Goal: Contribute content

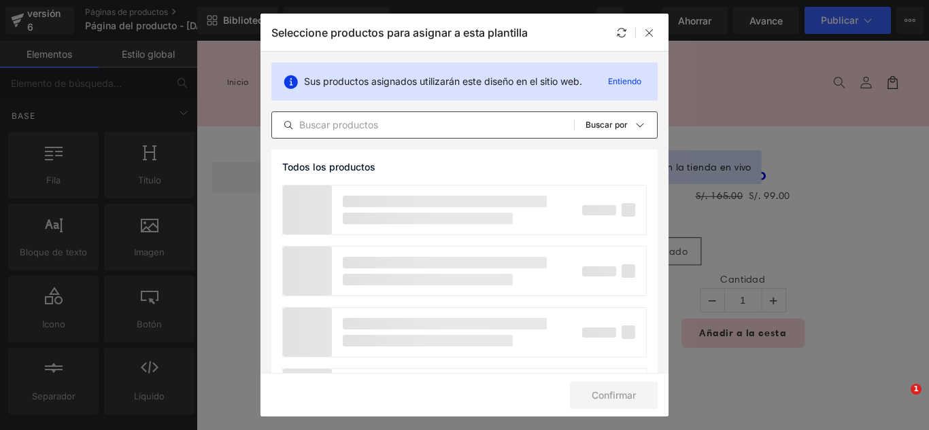
click at [422, 123] on input "text" at bounding box center [423, 125] width 302 height 16
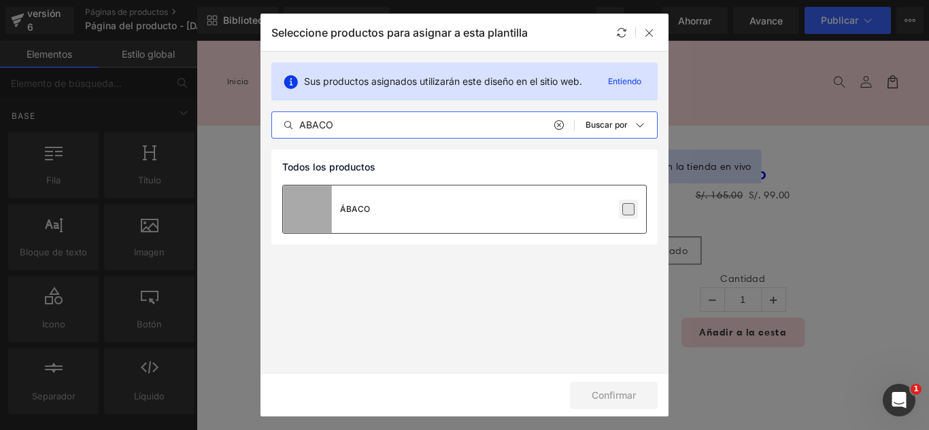
type input "ABACO"
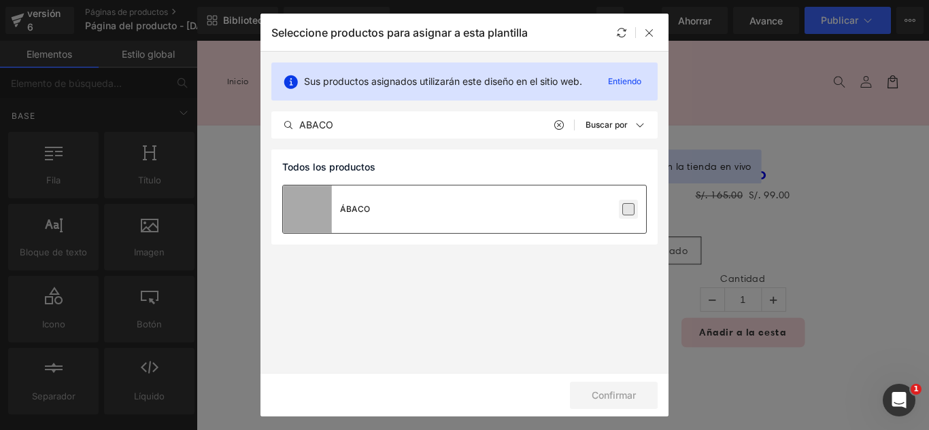
click at [628, 212] on label at bounding box center [628, 209] width 12 height 12
click at [628, 209] on input "checkbox" at bounding box center [628, 209] width 0 height 0
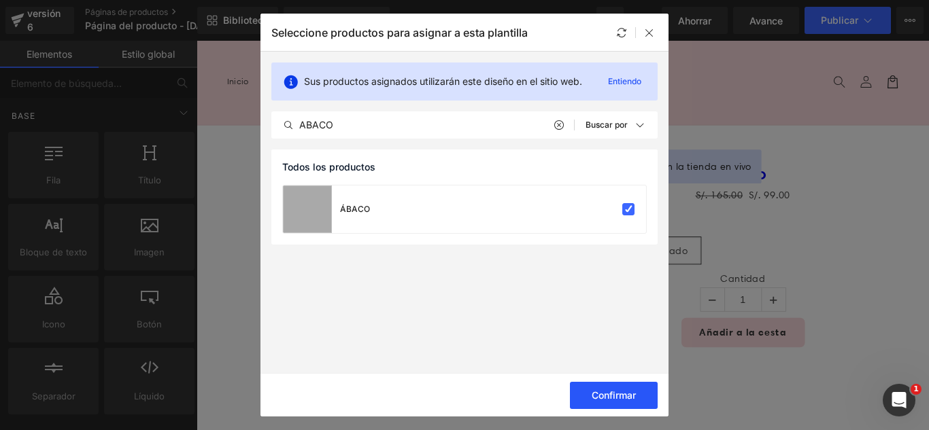
click at [626, 394] on font "Confirmar" at bounding box center [614, 396] width 44 height 12
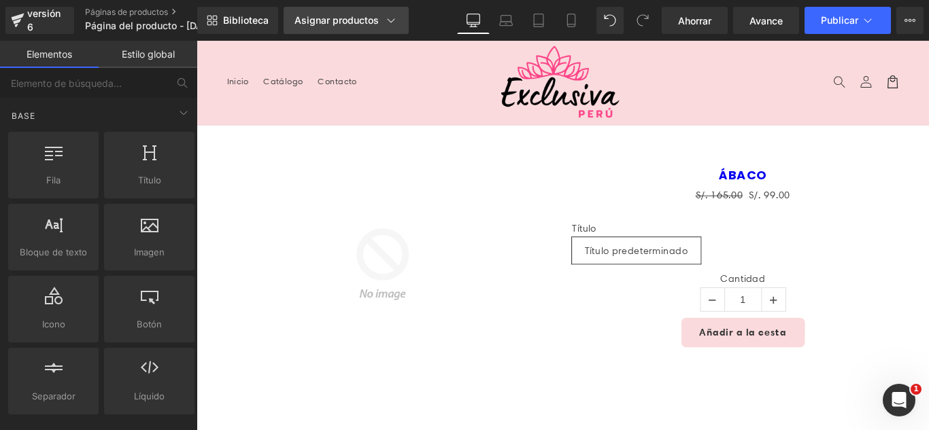
click at [366, 22] on font "Asignar productos" at bounding box center [336, 20] width 84 height 12
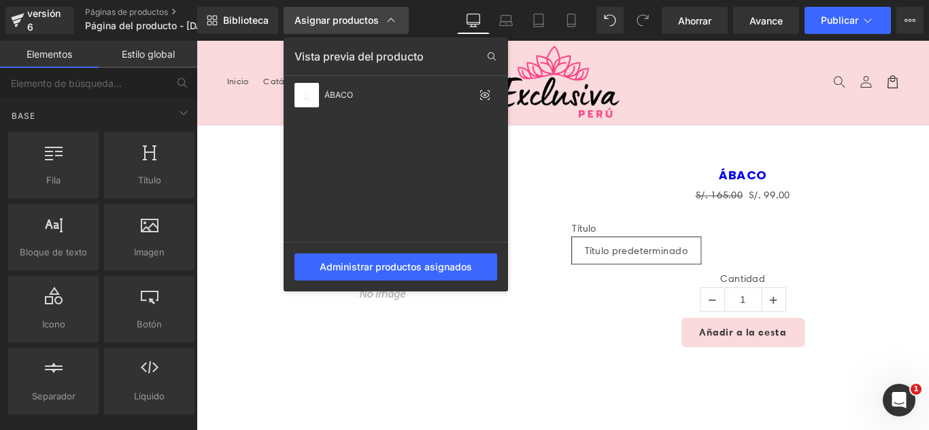
click at [366, 22] on font "Asignar productos" at bounding box center [336, 20] width 84 height 12
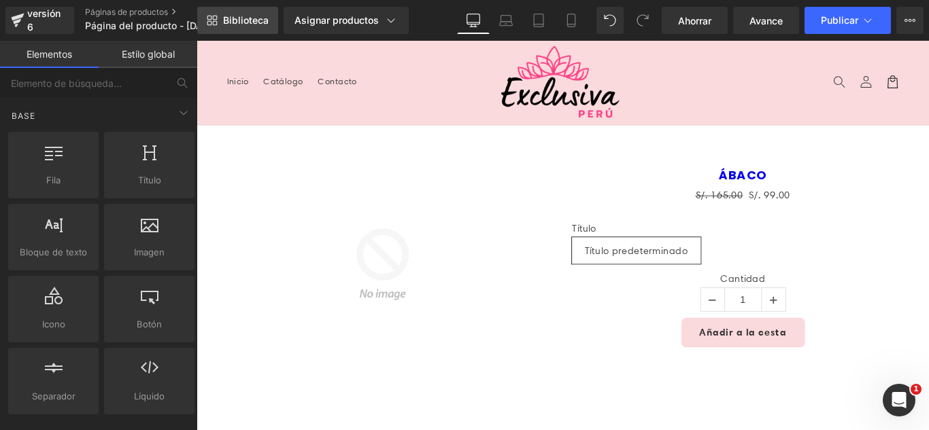
click at [254, 20] on font "Biblioteca" at bounding box center [246, 20] width 46 height 12
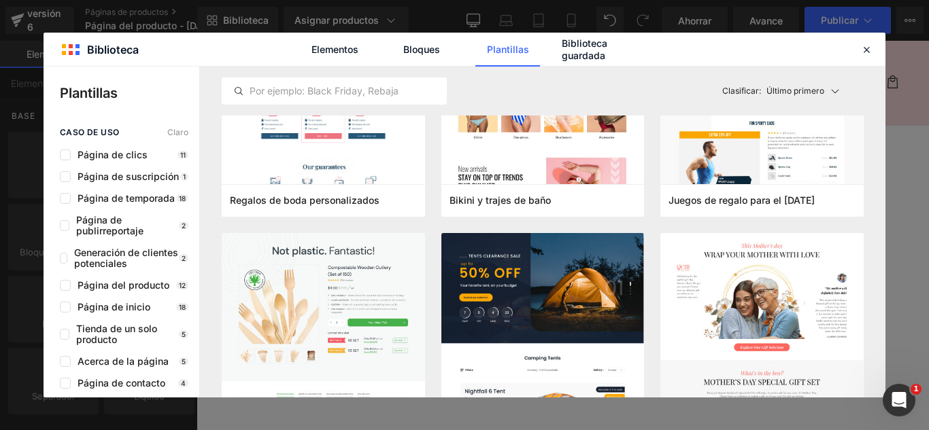
scroll to position [6052, 0]
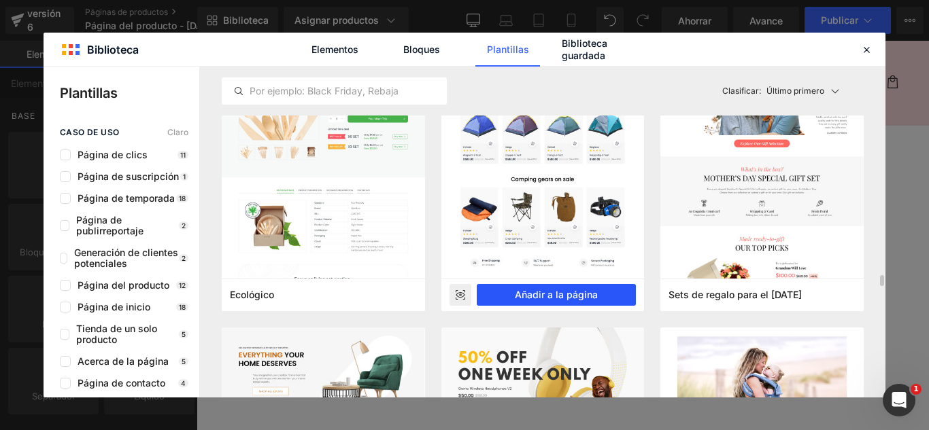
click at [596, 291] on font "Añadir a la página" at bounding box center [556, 295] width 83 height 12
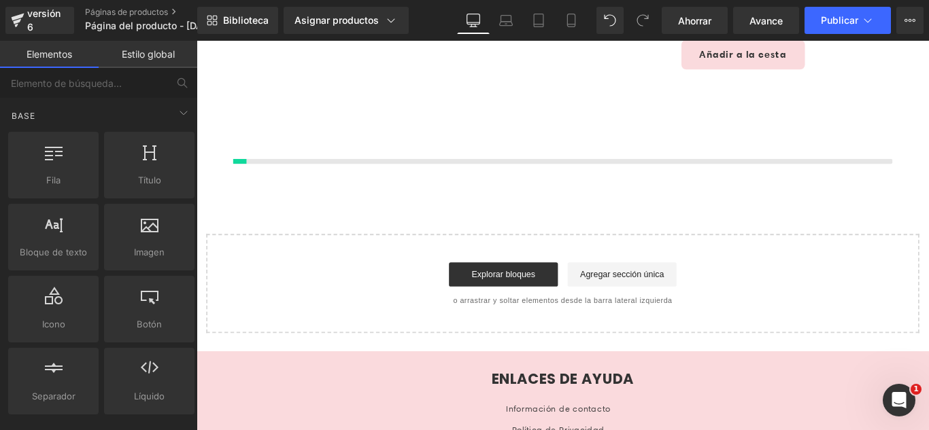
scroll to position [323, 0]
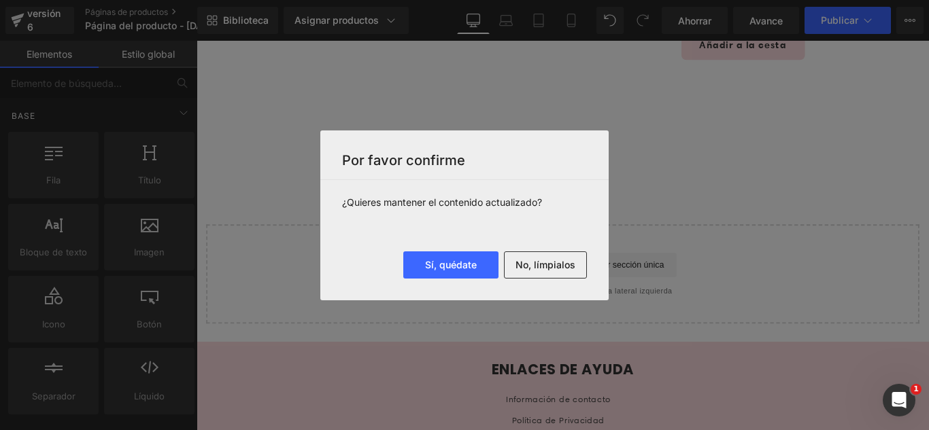
click at [556, 265] on font "No, límpialos" at bounding box center [545, 265] width 60 height 12
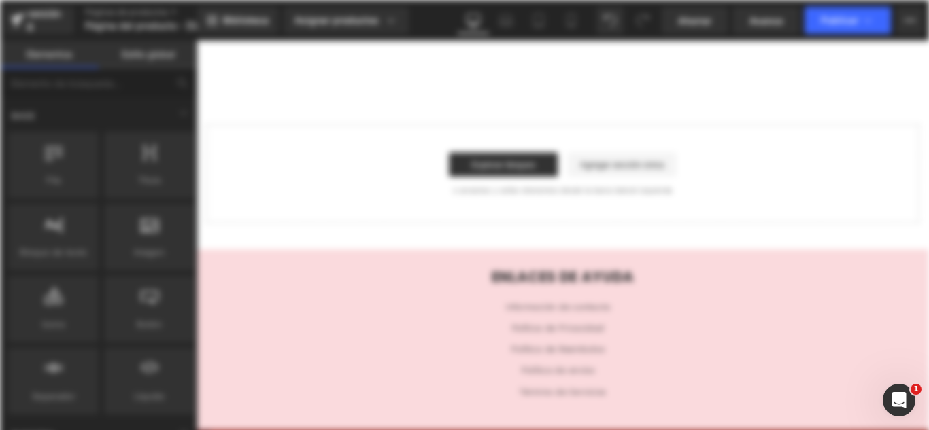
scroll to position [0, 0]
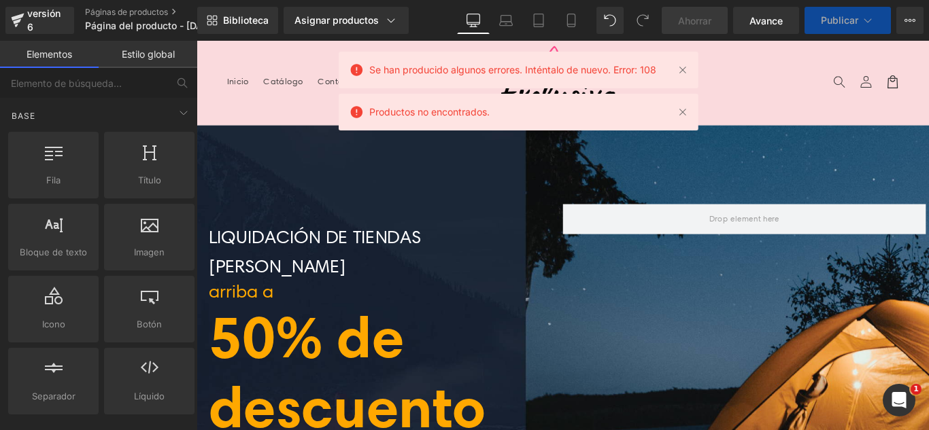
click at [670, 69] on div "Se han producido algunos errores. Inténtalo de nuevo. Error: 108" at bounding box center [519, 70] width 360 height 37
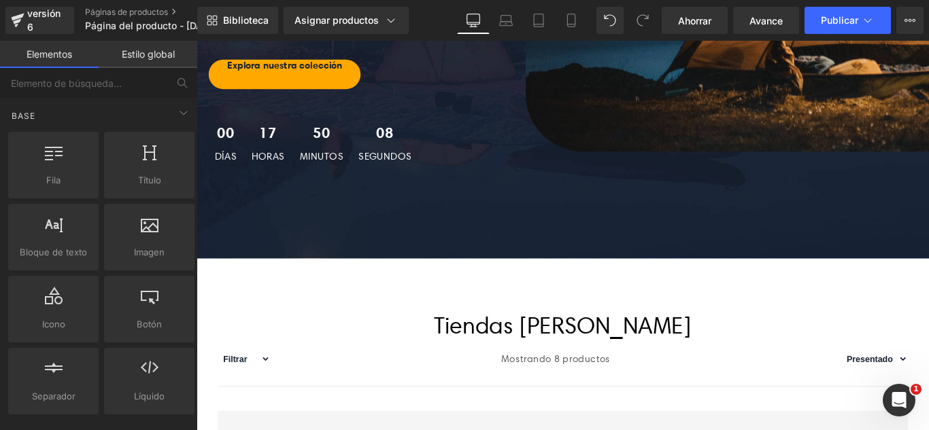
scroll to position [612, 0]
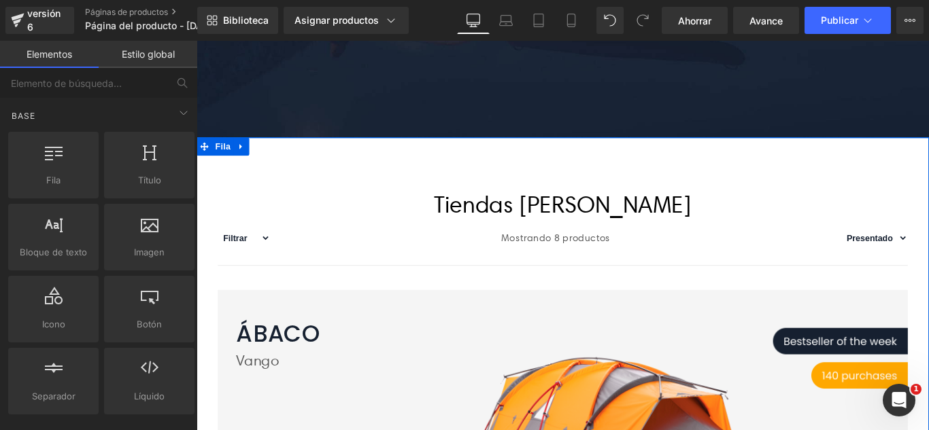
drag, startPoint x: 238, startPoint y: 175, endPoint x: 250, endPoint y: 182, distance: 14.0
click at [242, 165] on icon at bounding box center [247, 160] width 10 height 10
click at [277, 165] on icon at bounding box center [282, 160] width 10 height 10
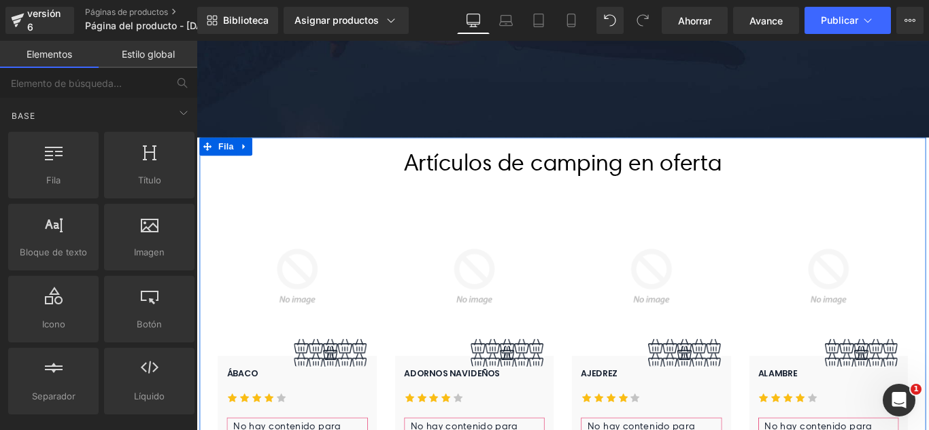
click at [247, 165] on icon at bounding box center [250, 160] width 10 height 10
click at [279, 170] on link at bounding box center [286, 160] width 18 height 20
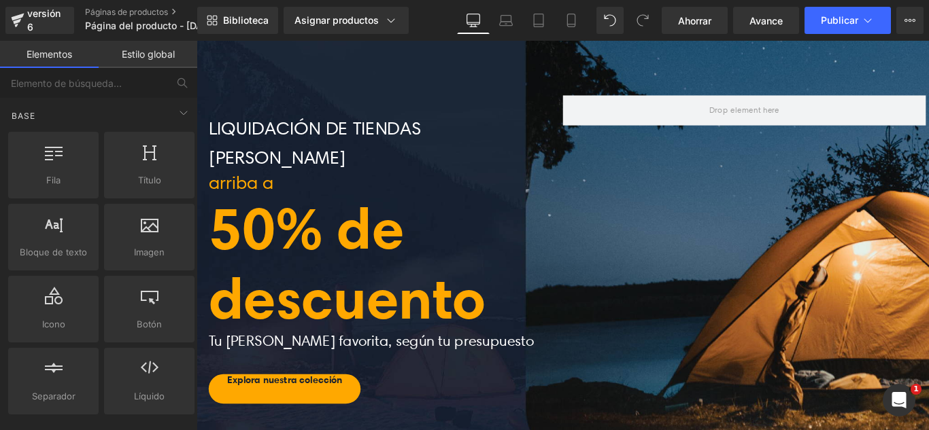
scroll to position [0, 0]
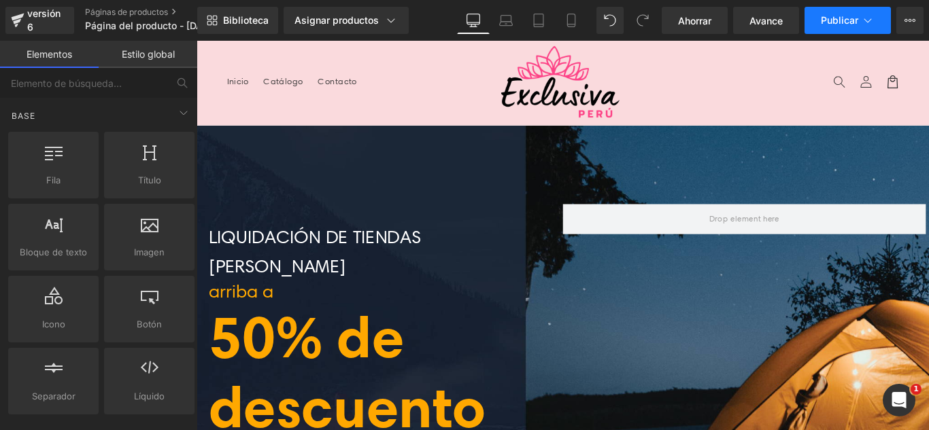
click at [869, 21] on icon at bounding box center [867, 20] width 7 height 4
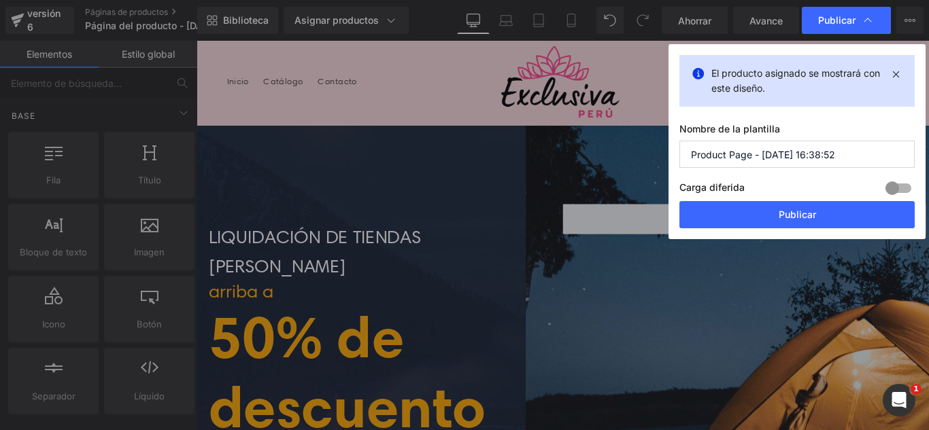
click at [839, 156] on input "Product Page - [DATE] 16:38:52" at bounding box center [796, 154] width 235 height 27
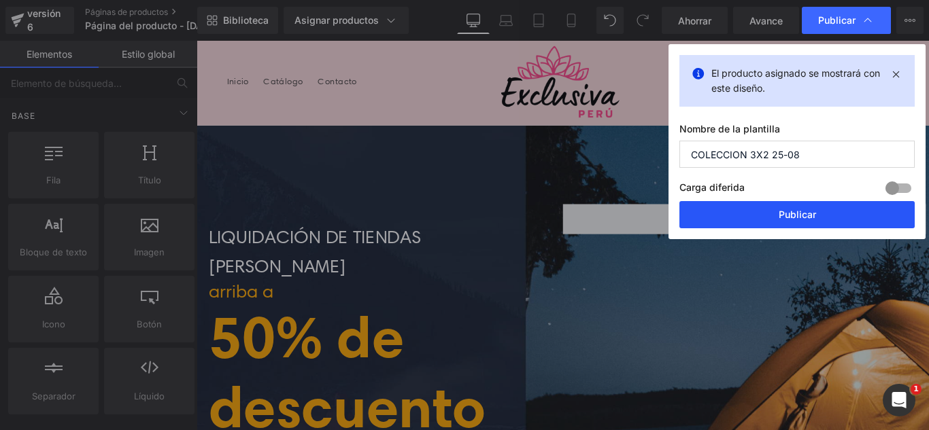
type input "COLECCION 3X2 25-08"
drag, startPoint x: 800, startPoint y: 209, endPoint x: 679, endPoint y: 195, distance: 121.1
click at [800, 209] on font "Publicar" at bounding box center [797, 215] width 37 height 12
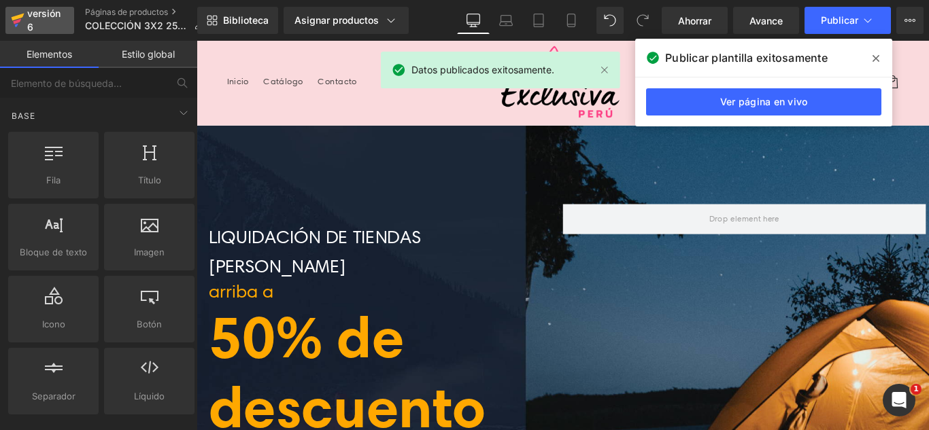
click at [16, 27] on icon at bounding box center [16, 25] width 3 height 3
